Goal: Navigation & Orientation: Find specific page/section

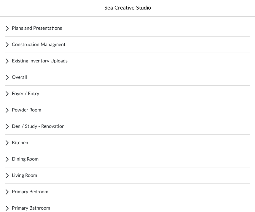
scroll to position [34, 0]
click at [52, 160] on span "Dining Room" at bounding box center [131, 158] width 239 height 7
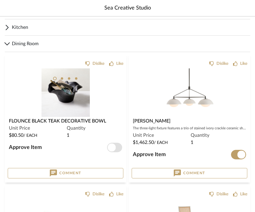
scroll to position [150, 0]
click at [0, 0] on img at bounding box center [0, 0] width 0 height 0
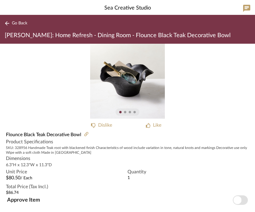
click at [244, 198] on span "button" at bounding box center [240, 200] width 15 height 10
click at [17, 22] on span "Go Back" at bounding box center [19, 23] width 15 height 5
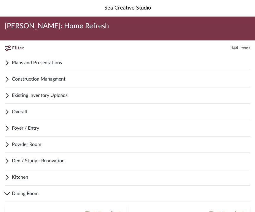
click at [71, 128] on span "Foyer / Entry" at bounding box center [131, 127] width 239 height 7
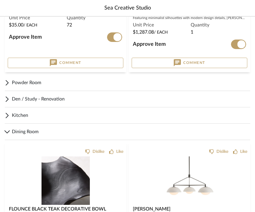
scroll to position [194, 0]
click at [69, 83] on span "Powder Room" at bounding box center [131, 82] width 239 height 7
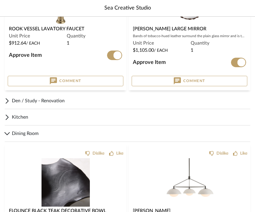
scroll to position [714, 0]
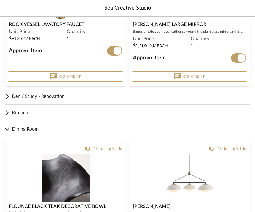
click at [85, 93] on span "Den / Study - Renovation" at bounding box center [131, 96] width 239 height 7
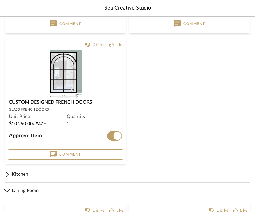
scroll to position [1611, 0]
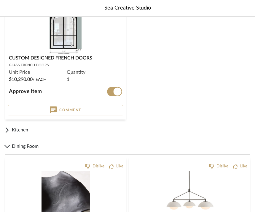
click at [58, 128] on span "Kitchen" at bounding box center [131, 129] width 239 height 7
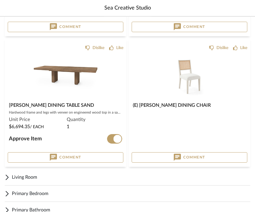
scroll to position [2913, 0]
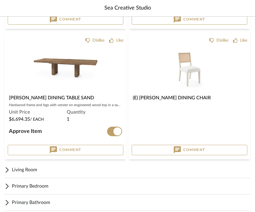
click at [34, 171] on span "Living Room" at bounding box center [131, 169] width 239 height 7
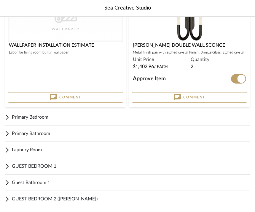
scroll to position [4413, 0]
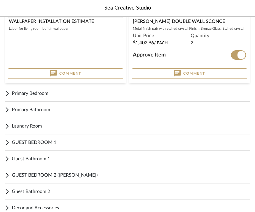
click at [70, 91] on span "Primary Bedroom" at bounding box center [131, 93] width 239 height 7
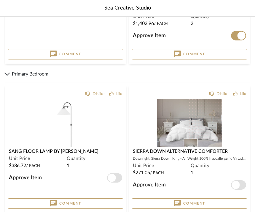
scroll to position [4433, 0]
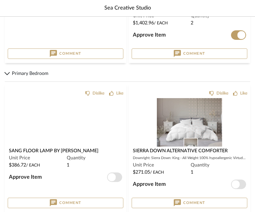
click at [0, 0] on img at bounding box center [0, 0] width 0 height 0
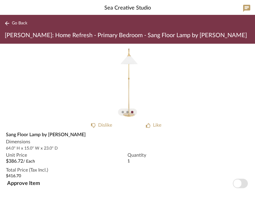
click at [19, 24] on span "Go Back" at bounding box center [19, 23] width 15 height 5
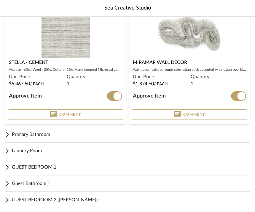
scroll to position [5403, 0]
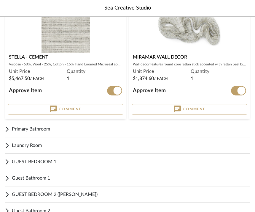
click at [56, 129] on span "Primary Bathroom" at bounding box center [131, 128] width 239 height 7
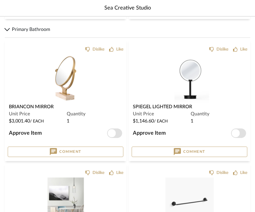
scroll to position [5502, 0]
click at [164, 103] on div "Spiegel Lighted Mirror" at bounding box center [189, 106] width 113 height 7
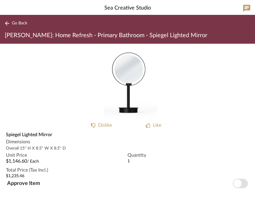
click at [18, 24] on span "Go Back" at bounding box center [19, 23] width 15 height 5
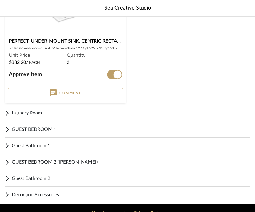
scroll to position [6460, 0]
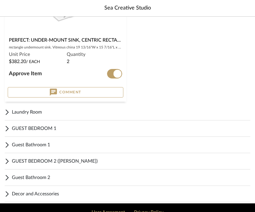
click at [41, 112] on span "Laundry Room" at bounding box center [131, 111] width 239 height 7
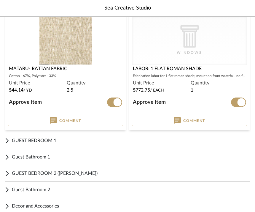
scroll to position [6590, 0]
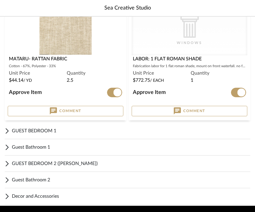
click at [212, 83] on div "Quantity 1" at bounding box center [219, 77] width 56 height 14
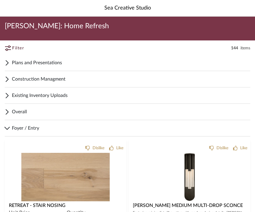
scroll to position [6609, 0]
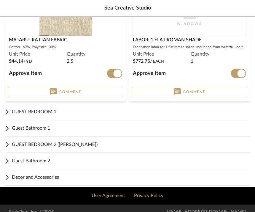
click at [70, 111] on span "GUEST BEDROOM 1" at bounding box center [131, 111] width 239 height 7
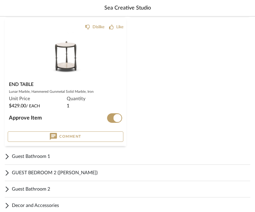
scroll to position [6974, 0]
click at [44, 177] on div "GUEST BEDROOM 2 ([PERSON_NAME])" at bounding box center [128, 173] width 246 height 16
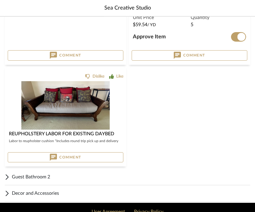
scroll to position [7453, 0]
click at [51, 198] on div "Decor and Accessories" at bounding box center [128, 193] width 246 height 16
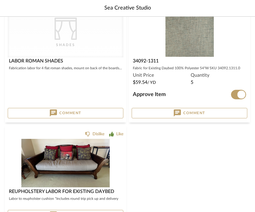
scroll to position [7394, 0]
